Goal: Use online tool/utility: Utilize a website feature to perform a specific function

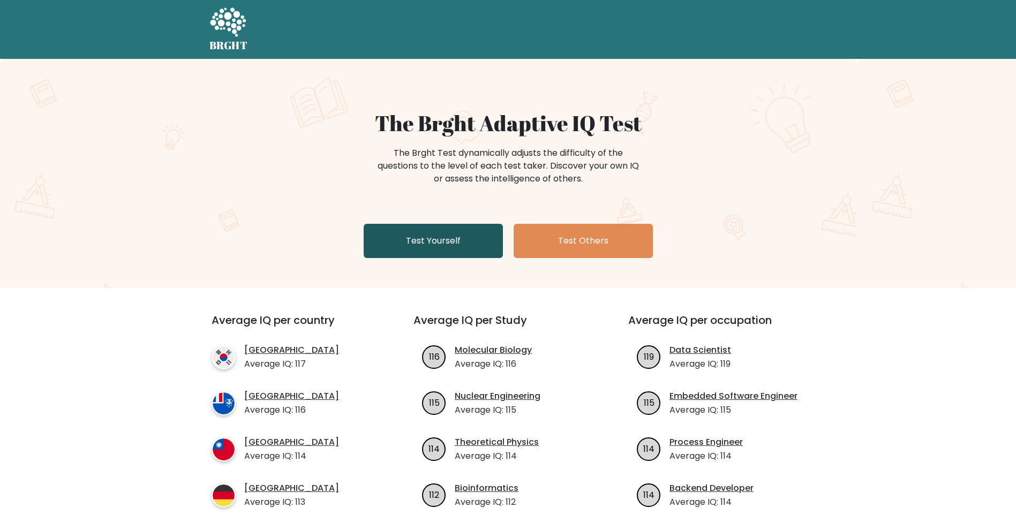
click at [449, 241] on link "Test Yourself" at bounding box center [433, 241] width 139 height 34
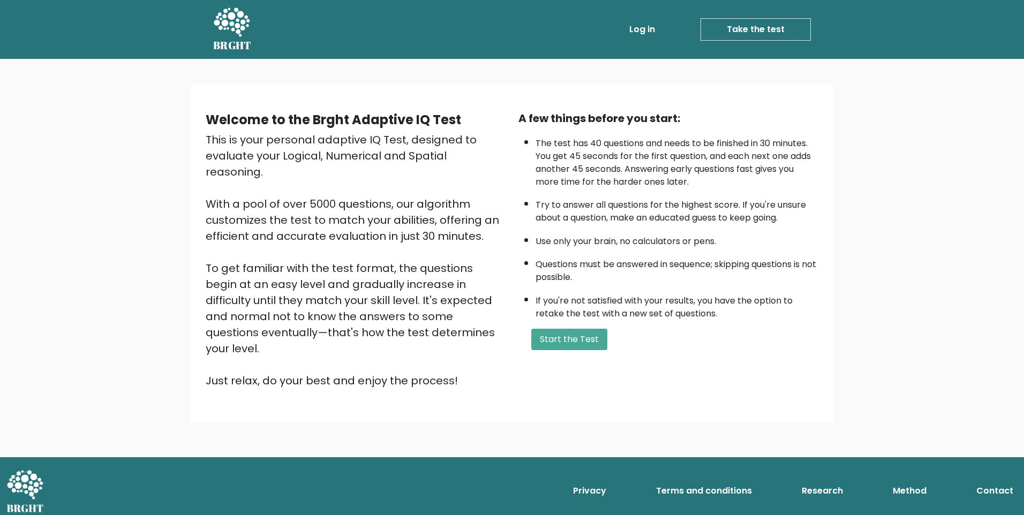
click at [647, 22] on link "Log in" at bounding box center [642, 29] width 34 height 21
click at [577, 347] on button "Start the Test" at bounding box center [569, 339] width 76 height 21
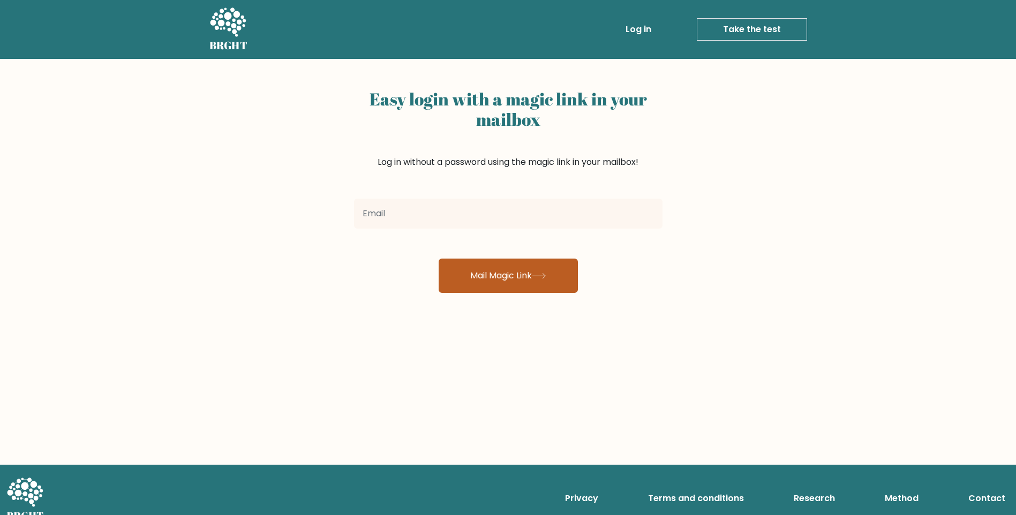
click at [547, 283] on button "Mail Magic Link" at bounding box center [508, 276] width 139 height 34
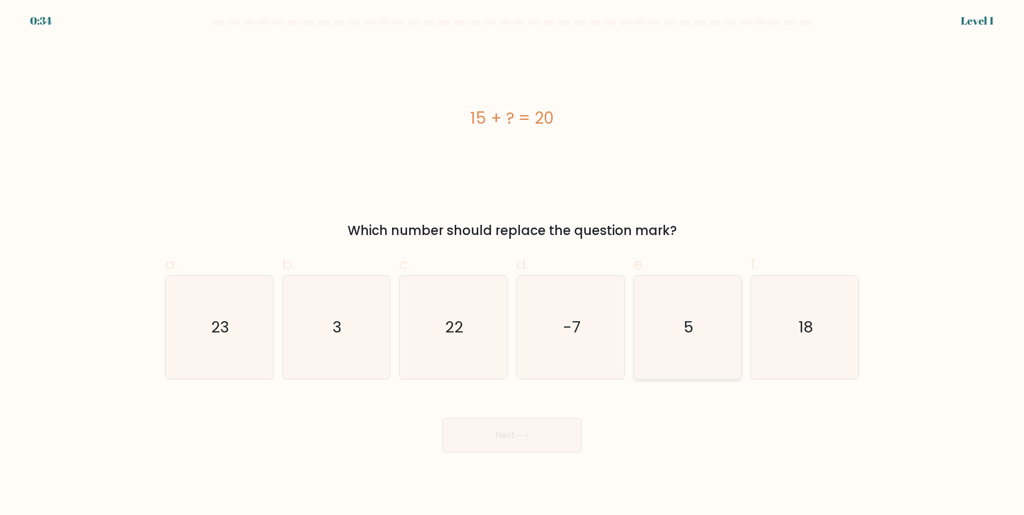
click at [689, 334] on text "5" at bounding box center [688, 326] width 10 height 21
click at [512, 265] on input "e. 5" at bounding box center [512, 261] width 1 height 7
radio input "true"
click at [526, 436] on icon at bounding box center [522, 436] width 14 height 6
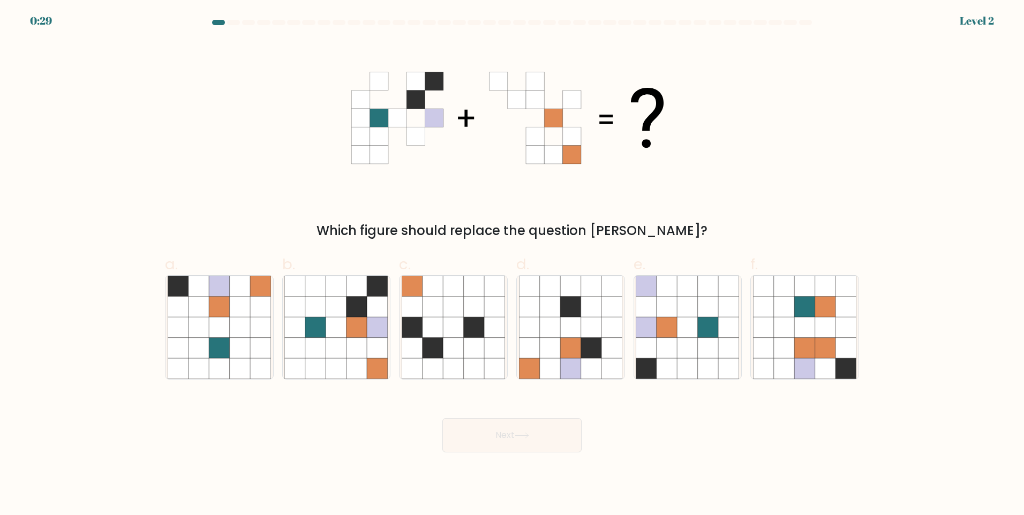
click at [518, 438] on icon at bounding box center [522, 436] width 14 height 6
click at [338, 425] on div "Next" at bounding box center [512, 423] width 707 height 60
click at [366, 338] on icon at bounding box center [356, 348] width 20 height 20
click at [512, 265] on input "b." at bounding box center [512, 261] width 1 height 7
radio input "true"
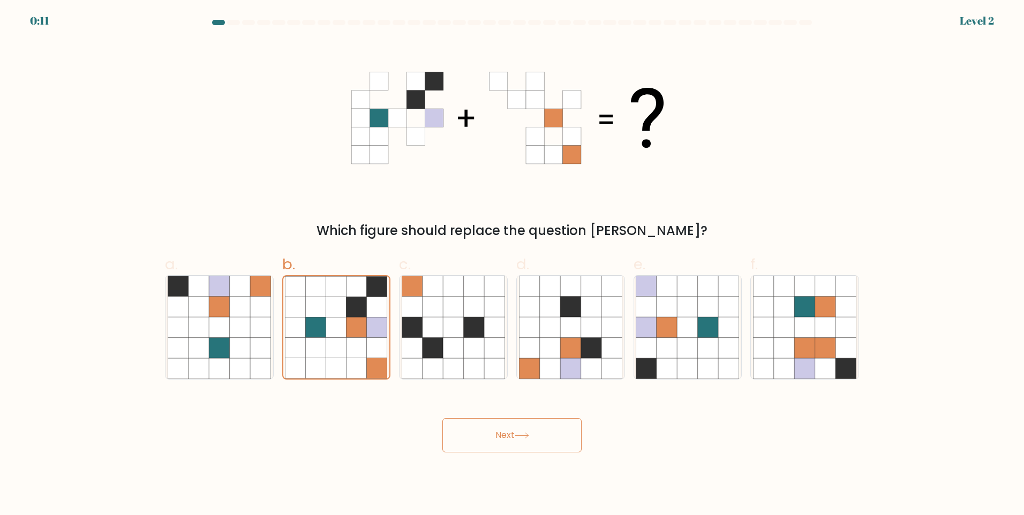
click at [546, 436] on button "Next" at bounding box center [511, 435] width 139 height 34
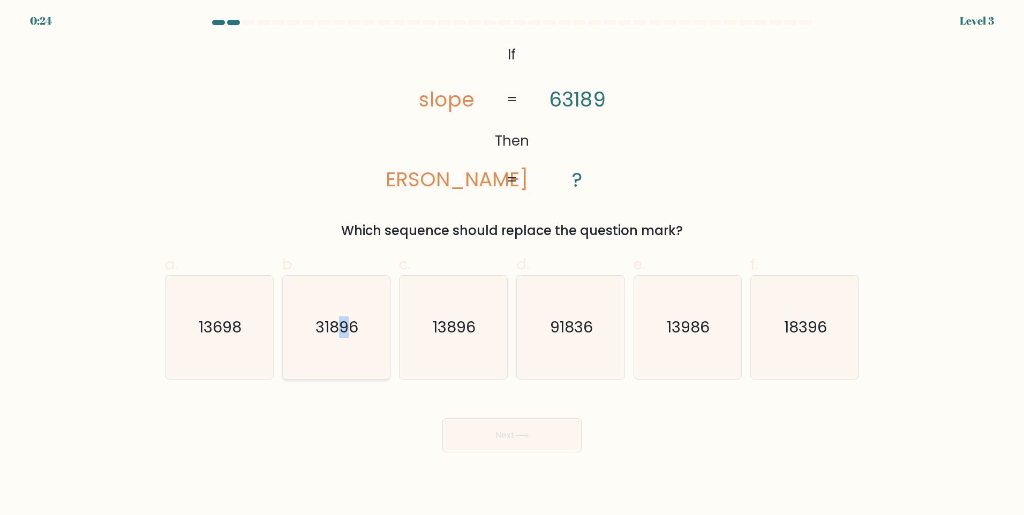
drag, startPoint x: 343, startPoint y: 338, endPoint x: 348, endPoint y: 341, distance: 5.5
click at [347, 341] on icon "31896" at bounding box center [335, 327] width 103 height 103
click at [345, 358] on icon "31896" at bounding box center [335, 327] width 103 height 103
click at [512, 265] on input "b. 31896" at bounding box center [512, 261] width 1 height 7
radio input "true"
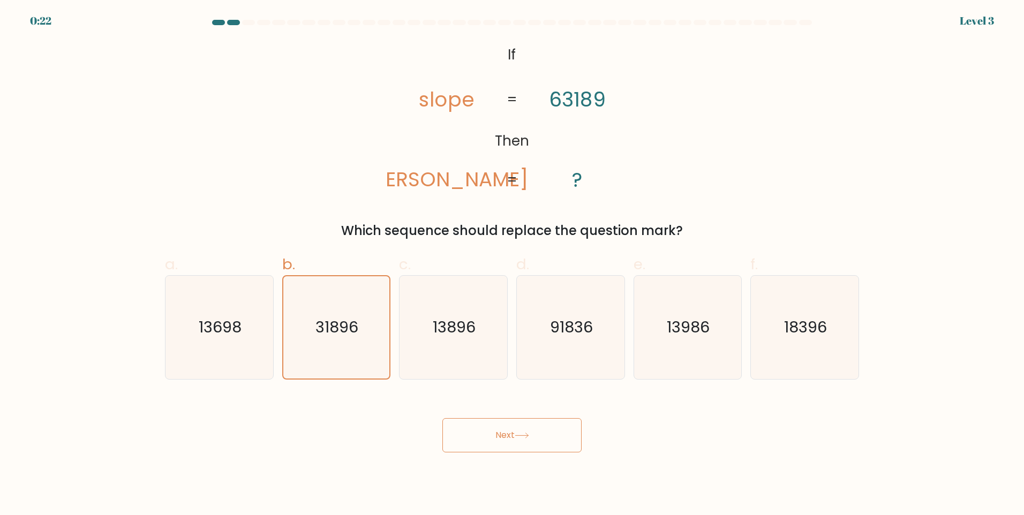
click at [524, 435] on icon at bounding box center [522, 436] width 14 height 6
